Goal: Task Accomplishment & Management: Complete application form

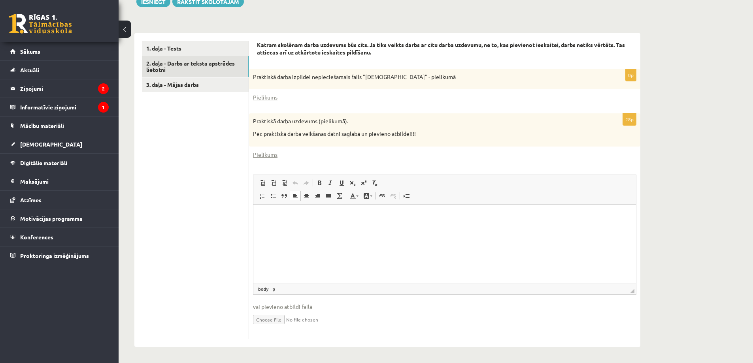
click at [274, 321] on input "file" at bounding box center [444, 319] width 383 height 16
type input "**********"
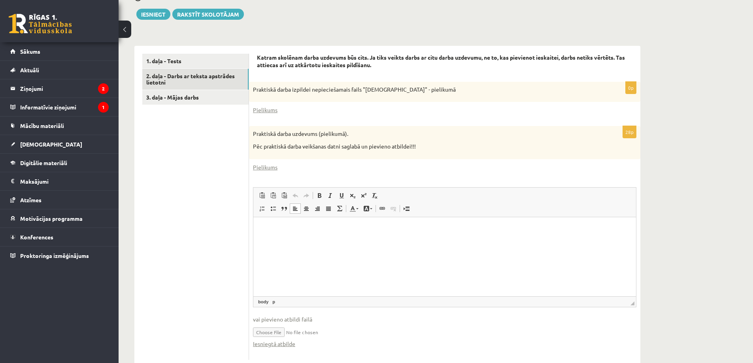
scroll to position [151, 0]
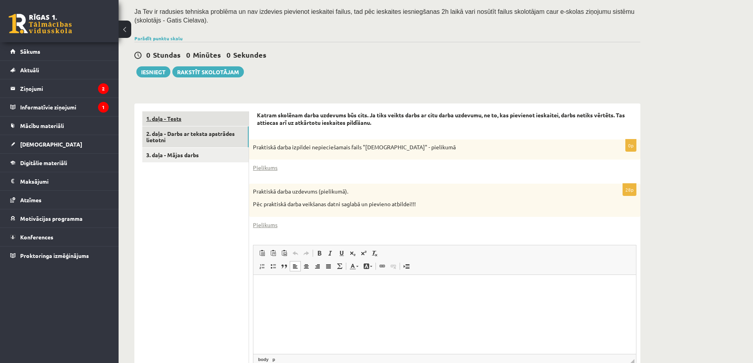
click at [193, 117] on link "1. daļa - Tests" at bounding box center [195, 118] width 106 height 15
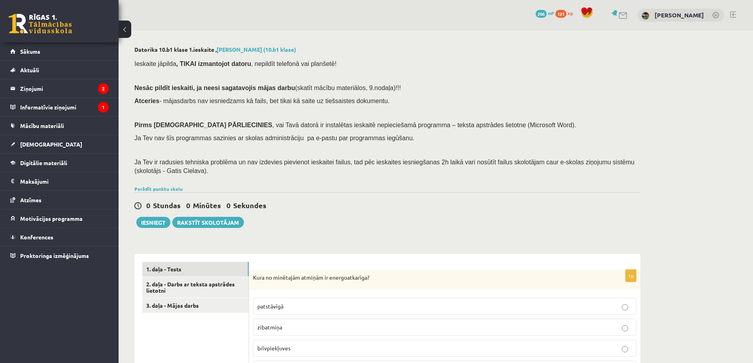
scroll to position [158, 0]
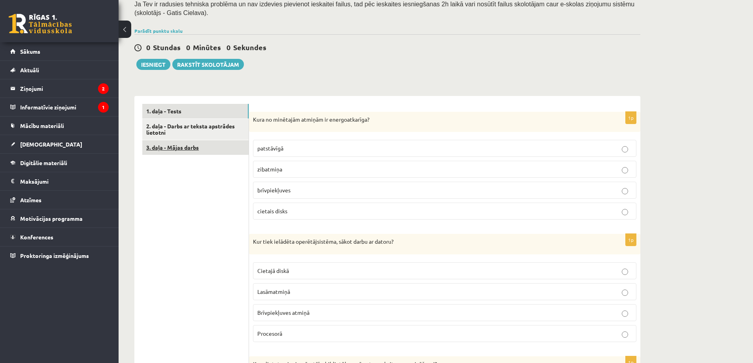
click at [188, 149] on link "3. daļa - Mājas darbs" at bounding box center [195, 147] width 106 height 15
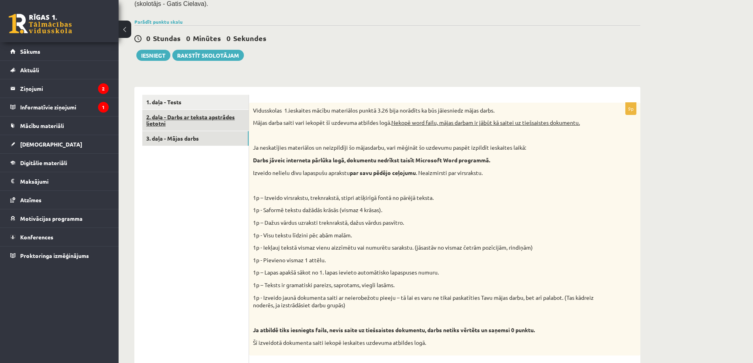
scroll to position [0, 0]
click at [182, 125] on link "2. daļa - Darbs ar teksta apstrādes lietotni" at bounding box center [195, 120] width 106 height 21
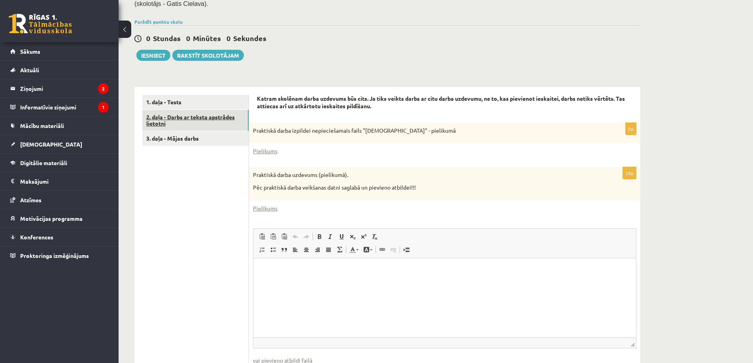
scroll to position [230, 0]
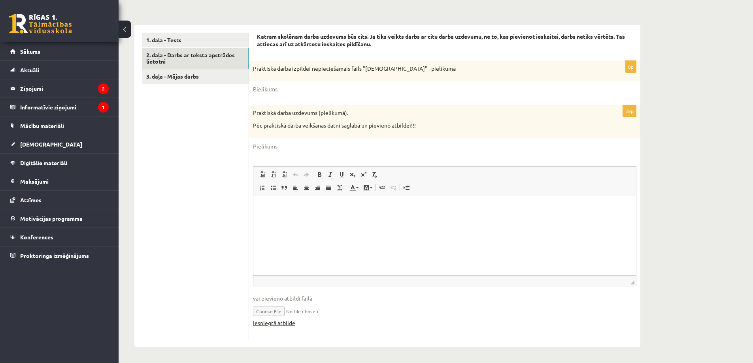
click at [278, 324] on link "Iesniegtā atbilde" at bounding box center [274, 323] width 42 height 8
click at [233, 191] on ul "1. daļa - Tests 2. daļa - Darbs ar teksta apstrādes lietotni 3. daļa - Mājas da…" at bounding box center [195, 186] width 107 height 306
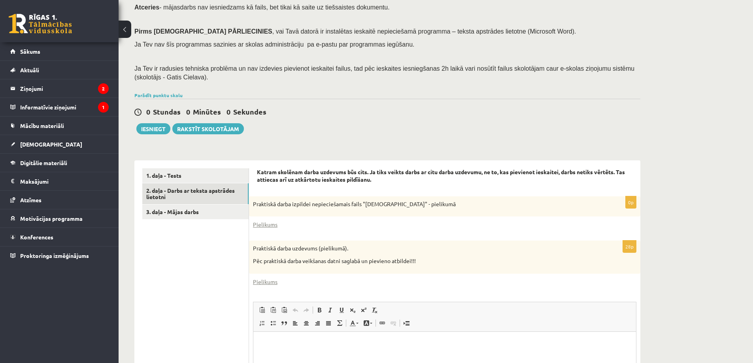
scroll to position [0, 0]
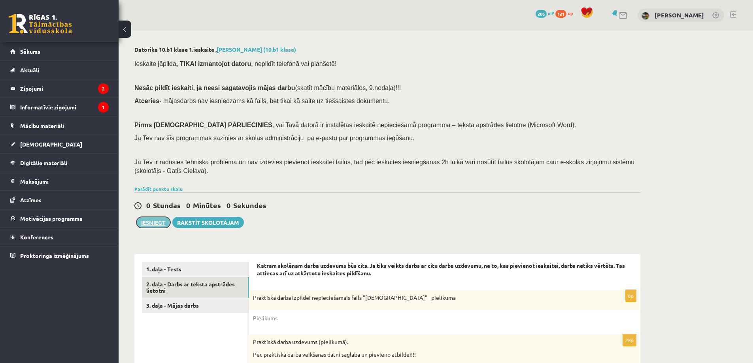
click at [163, 223] on button "Iesniegt" at bounding box center [153, 222] width 34 height 11
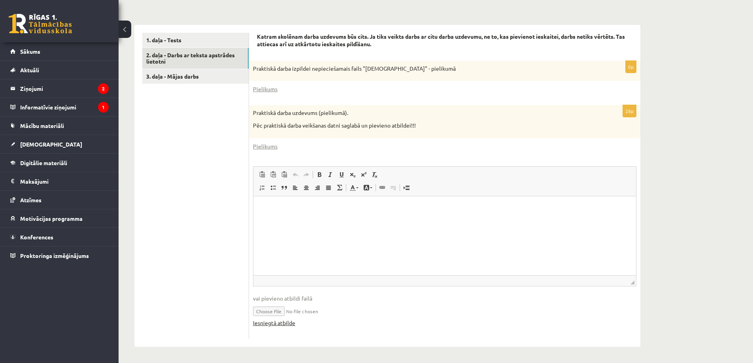
click at [272, 321] on link "Iesniegtā atbilde" at bounding box center [274, 323] width 42 height 8
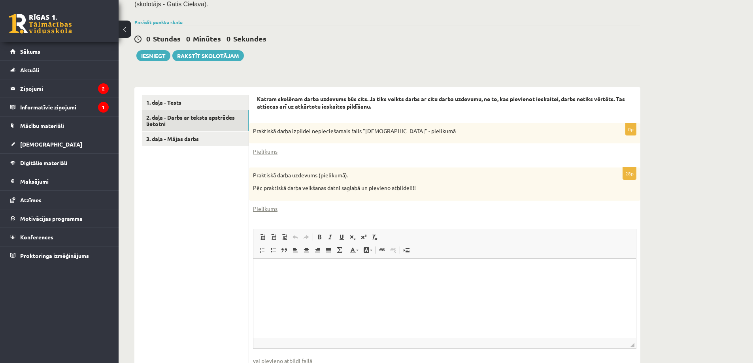
scroll to position [72, 0]
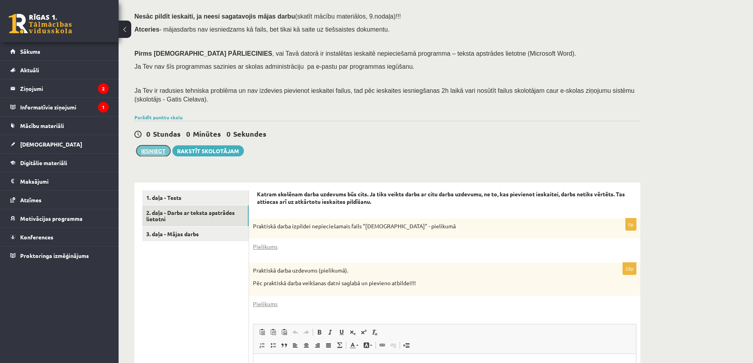
click at [162, 152] on button "Iesniegt" at bounding box center [153, 150] width 34 height 11
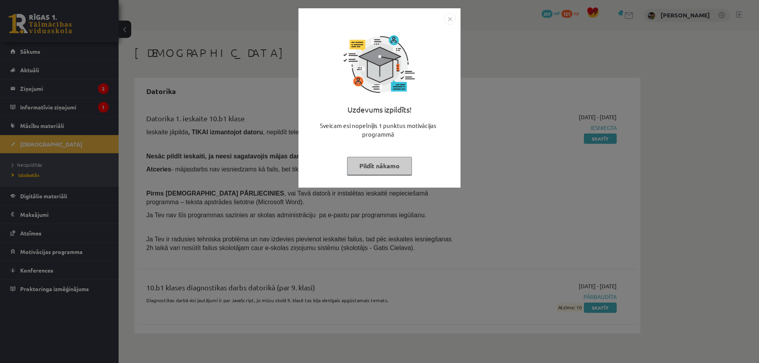
click at [449, 19] on img "Close" at bounding box center [450, 19] width 12 height 12
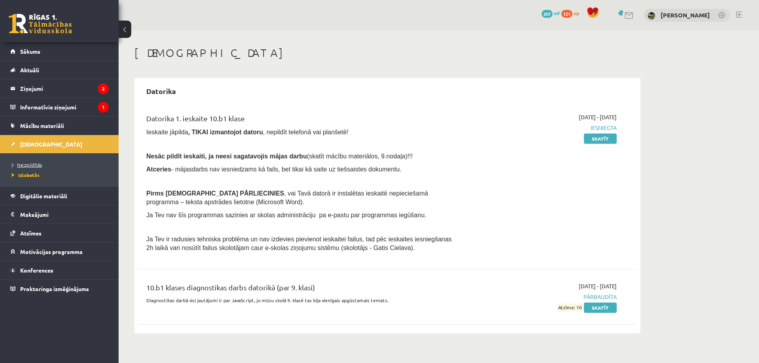
click at [33, 164] on span "Neizpildītās" at bounding box center [27, 165] width 30 height 6
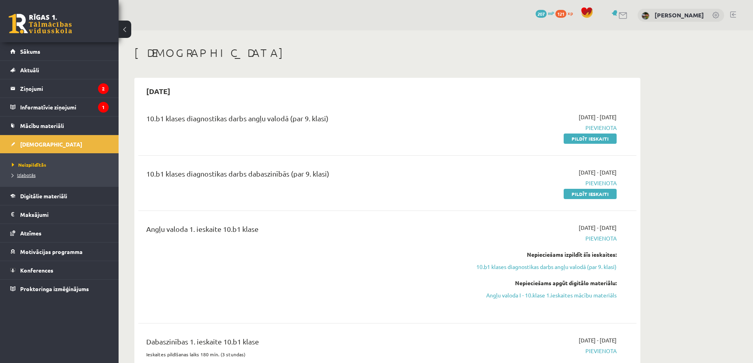
click at [29, 176] on span "Izlabotās" at bounding box center [24, 175] width 24 height 6
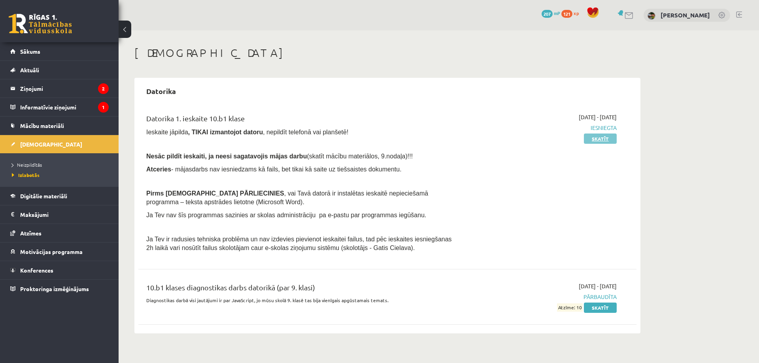
click at [591, 141] on link "Skatīt" at bounding box center [600, 139] width 33 height 10
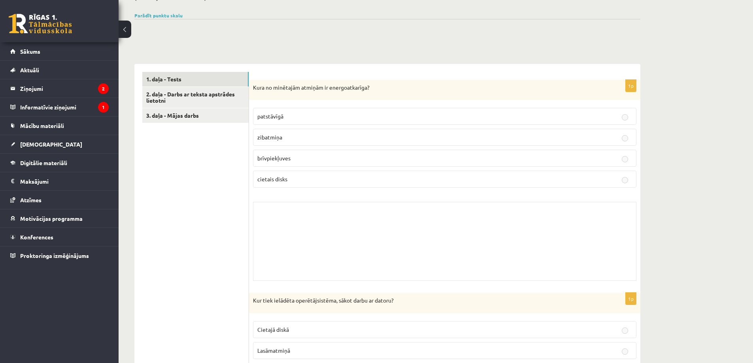
scroll to position [79, 0]
